Goal: Learn about a topic

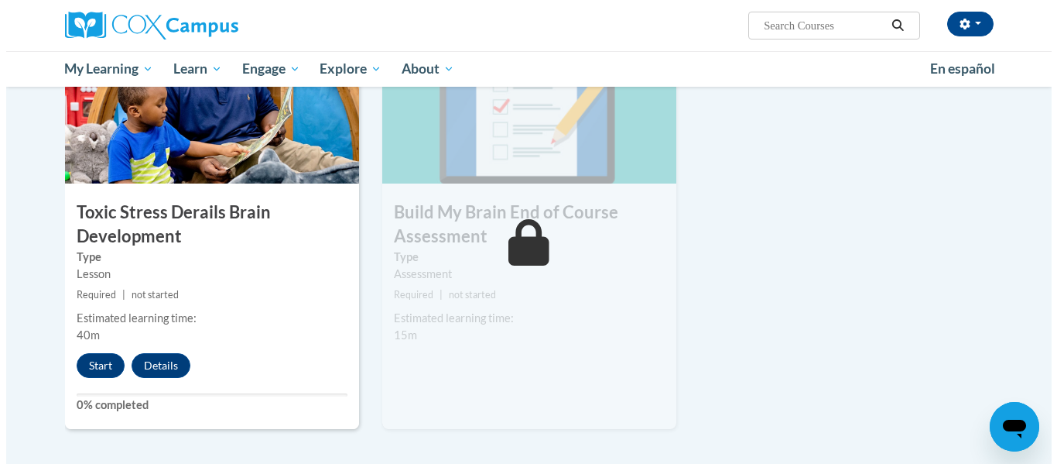
scroll to position [828, 0]
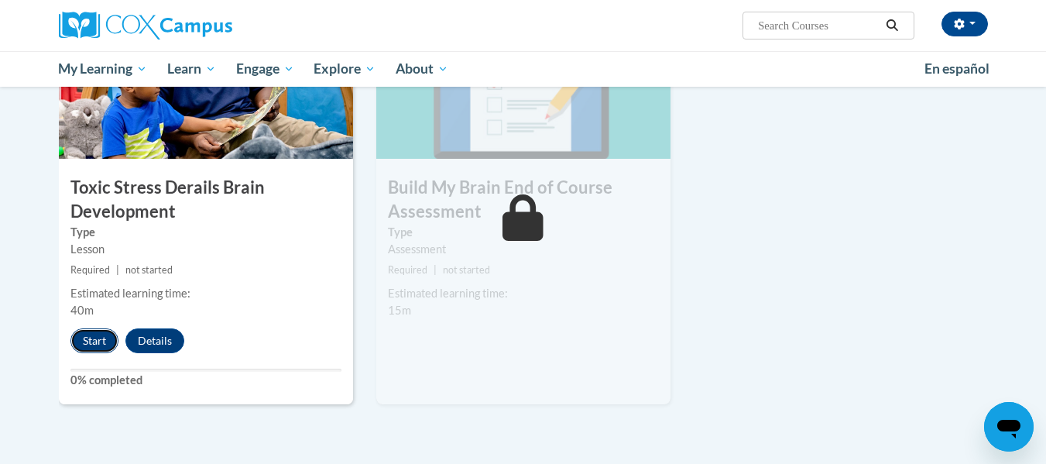
click at [95, 342] on button "Start" at bounding box center [94, 340] width 48 height 25
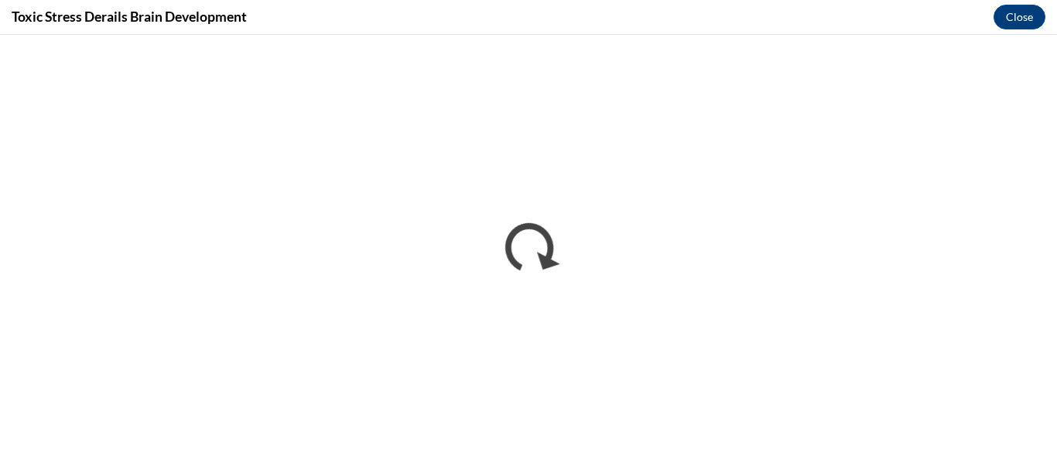
scroll to position [0, 0]
